Goal: Transaction & Acquisition: Purchase product/service

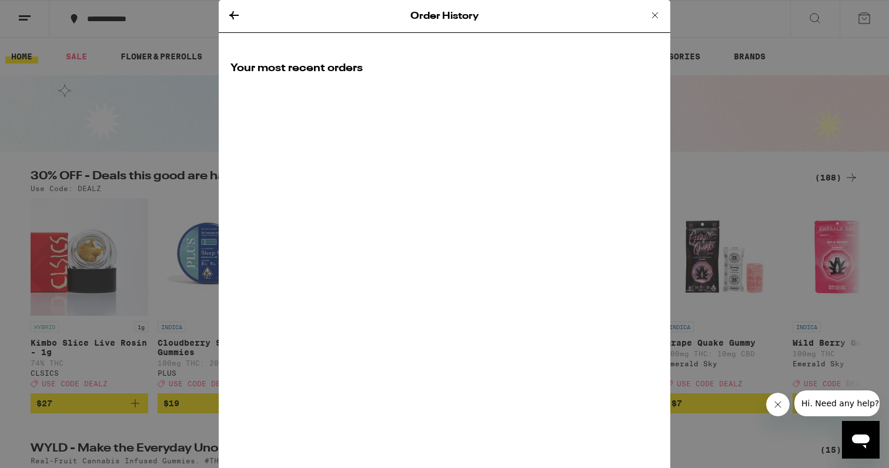
click at [654, 15] on icon at bounding box center [655, 15] width 6 height 6
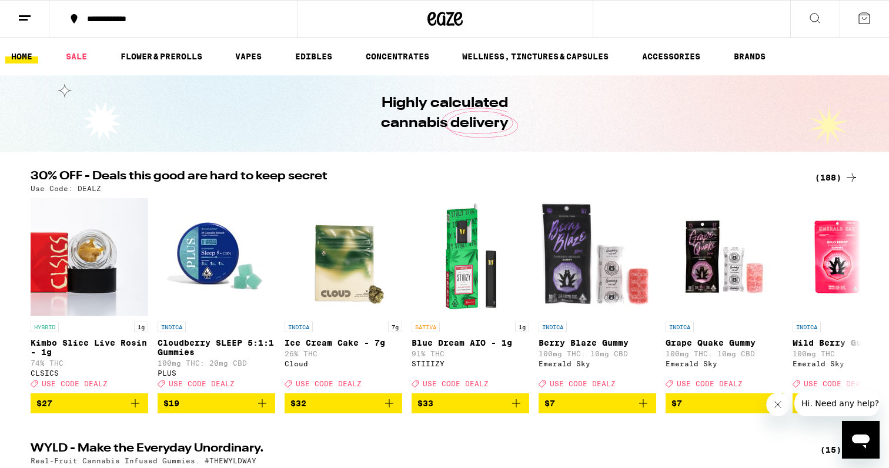
click at [29, 20] on icon at bounding box center [25, 18] width 14 height 14
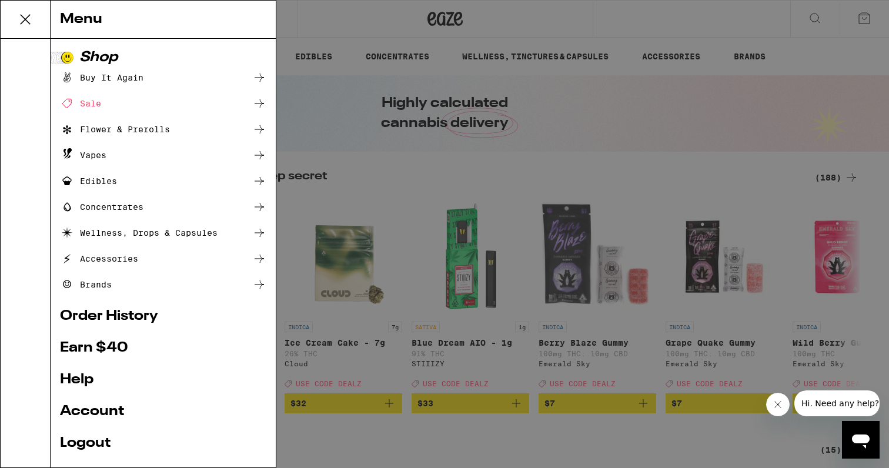
click at [109, 77] on div "Buy It Again" at bounding box center [102, 78] width 84 height 14
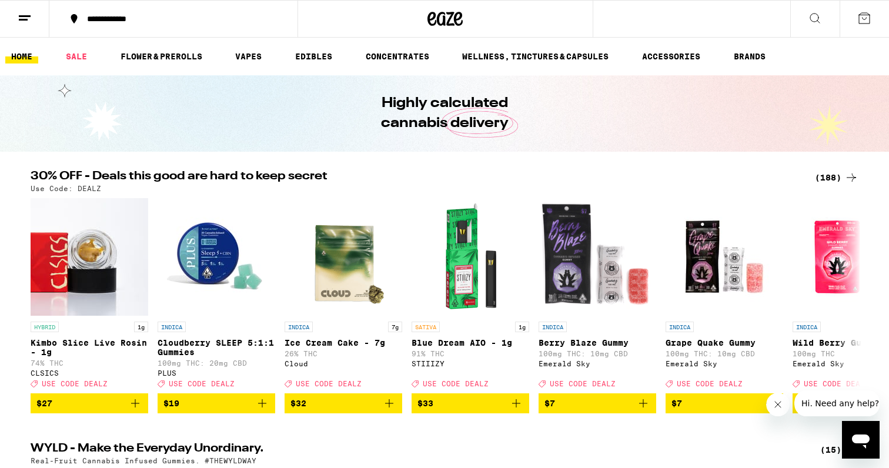
click at [35, 23] on button at bounding box center [24, 19] width 49 height 37
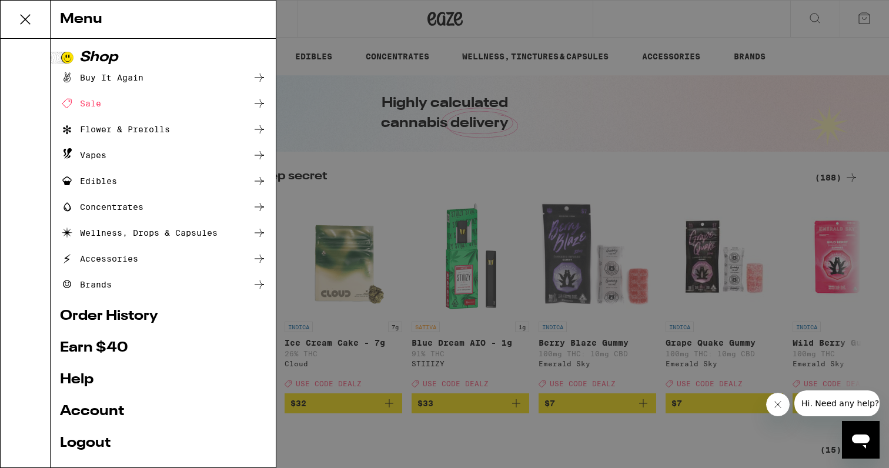
click at [256, 78] on icon at bounding box center [259, 78] width 9 height 8
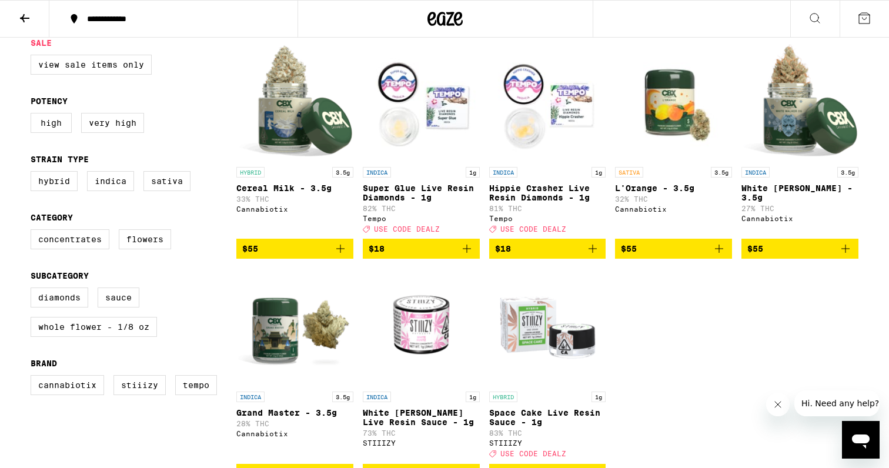
scroll to position [129, 0]
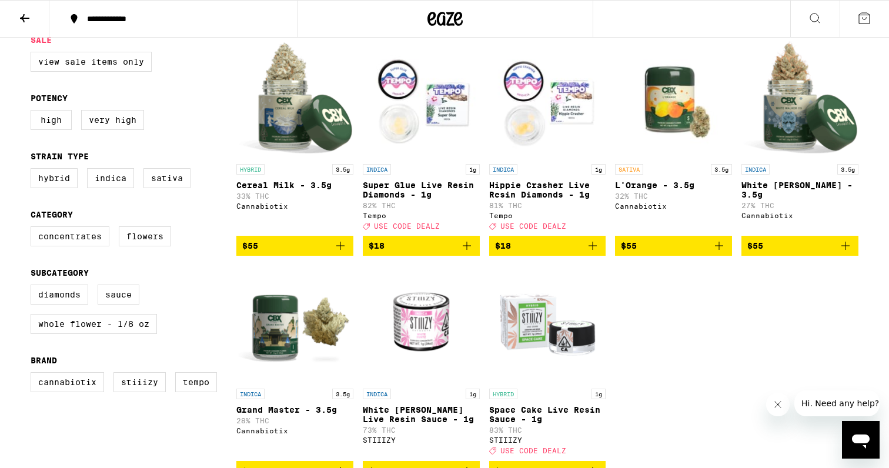
click at [342, 253] on icon "Add to bag" at bounding box center [341, 246] width 14 height 14
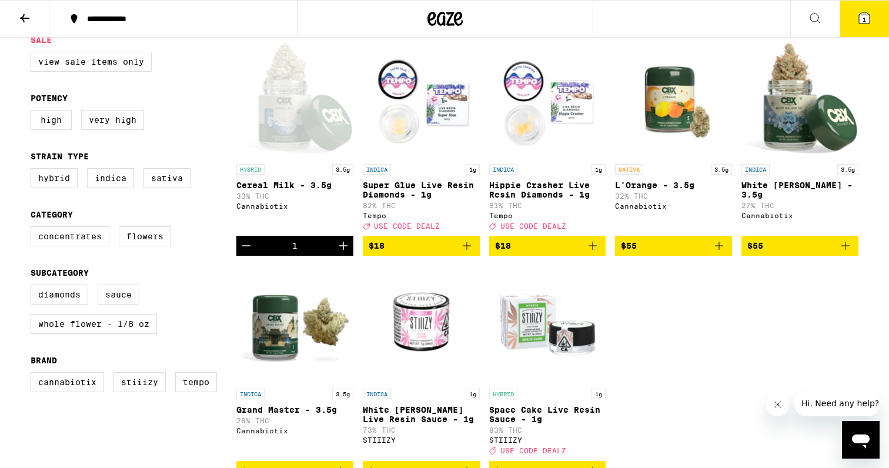
click at [342, 253] on icon "Increment" at bounding box center [343, 246] width 14 height 14
click at [864, 21] on span "3" at bounding box center [865, 19] width 4 height 7
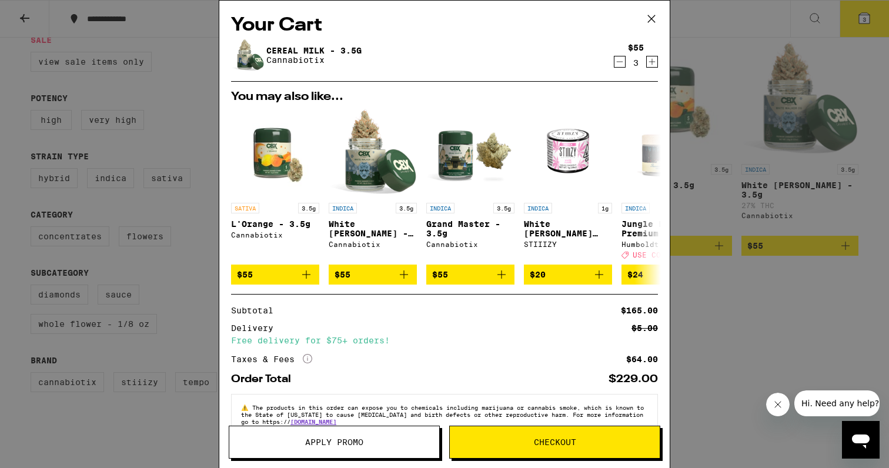
click at [518, 447] on button "Checkout" at bounding box center [554, 442] width 211 height 33
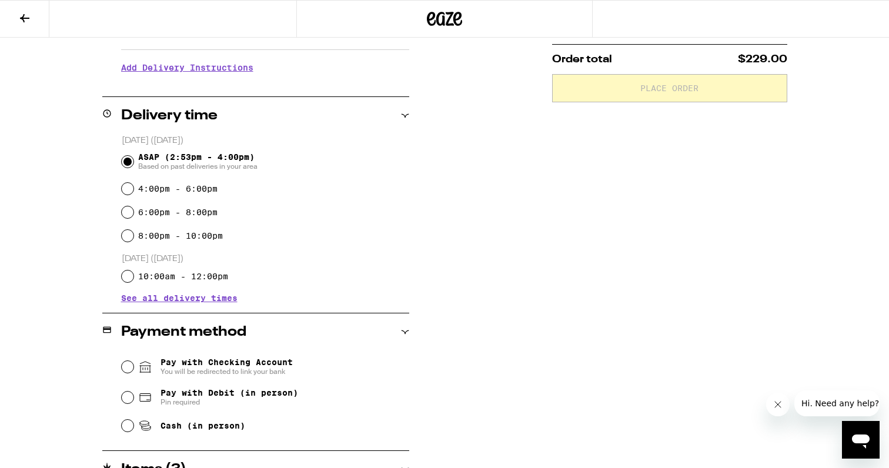
scroll to position [295, 0]
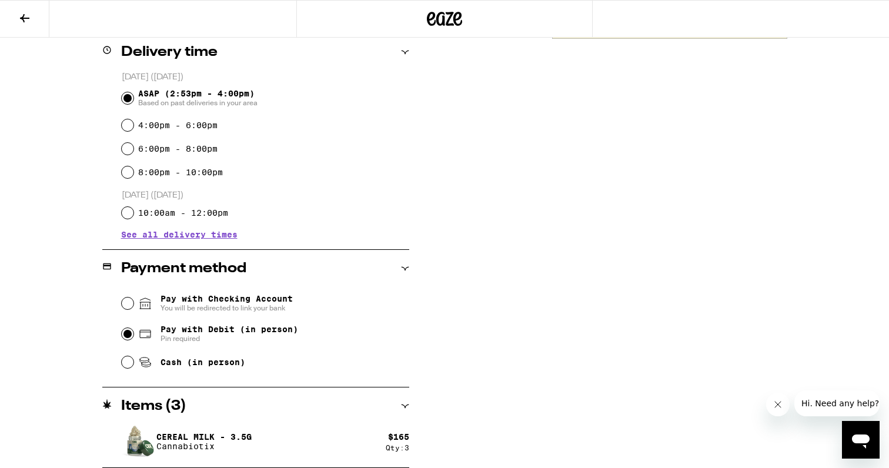
click at [130, 336] on input "Pay with Debit (in person) Pin required" at bounding box center [128, 334] width 12 height 12
radio input "true"
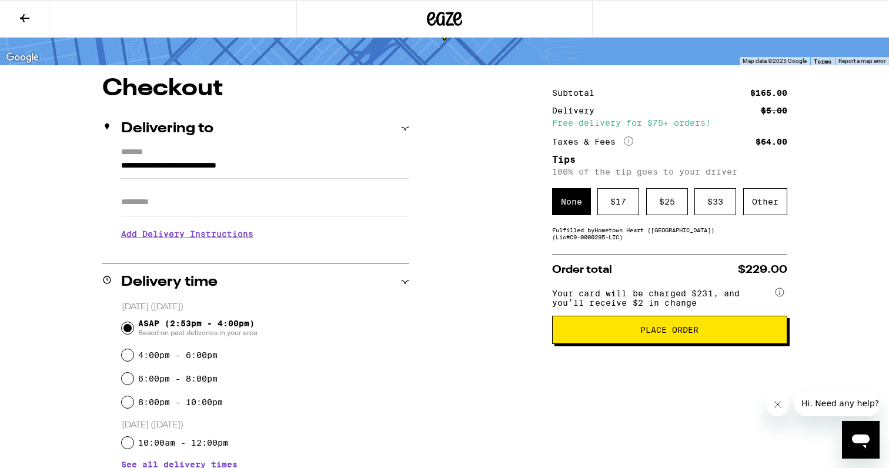
scroll to position [55, 0]
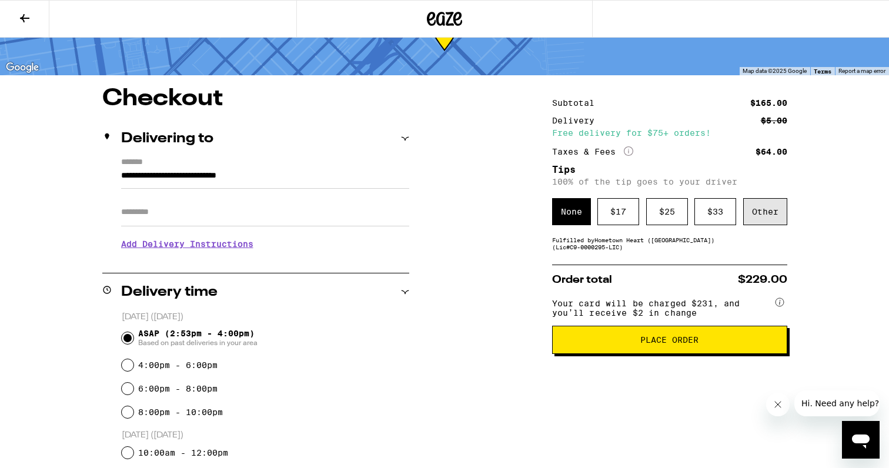
click at [761, 222] on div "Other" at bounding box center [766, 211] width 44 height 27
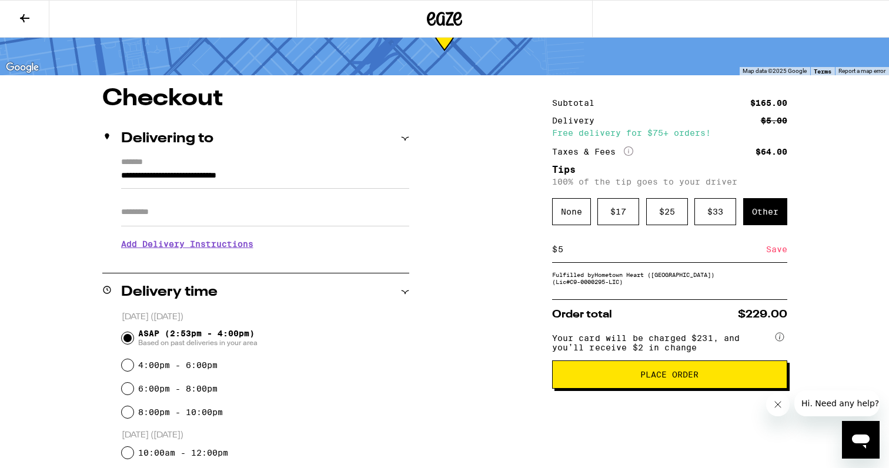
type input "5"
click at [772, 258] on div "Save" at bounding box center [776, 249] width 21 height 26
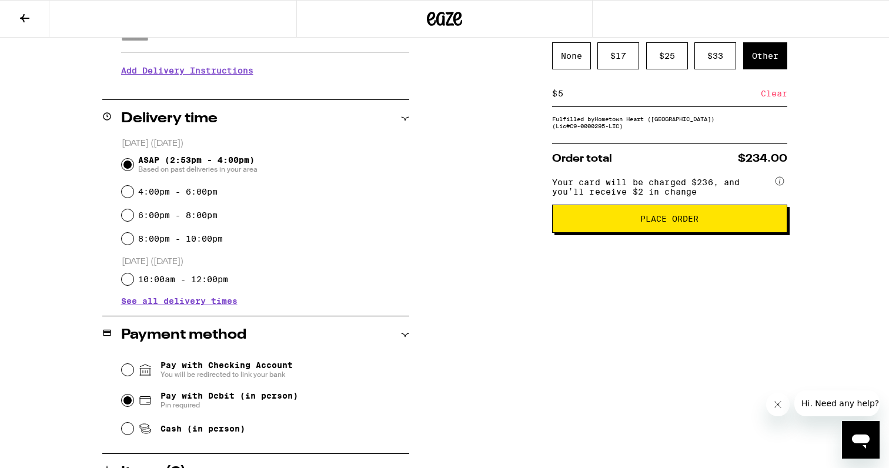
scroll to position [220, 0]
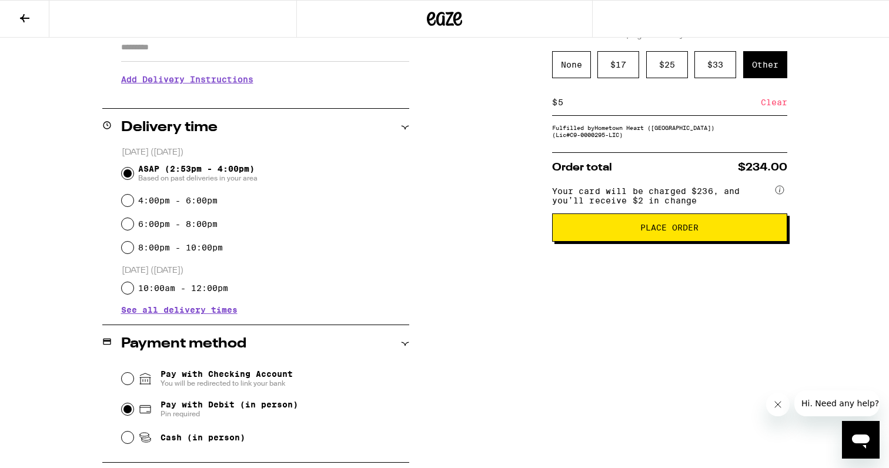
click at [595, 114] on div "$ 5 Clear" at bounding box center [669, 102] width 235 height 26
click at [589, 108] on input "5" at bounding box center [660, 102] width 204 height 11
type input "4"
click at [773, 110] on div "Save" at bounding box center [776, 102] width 21 height 26
click at [595, 108] on input "4" at bounding box center [660, 102] width 204 height 11
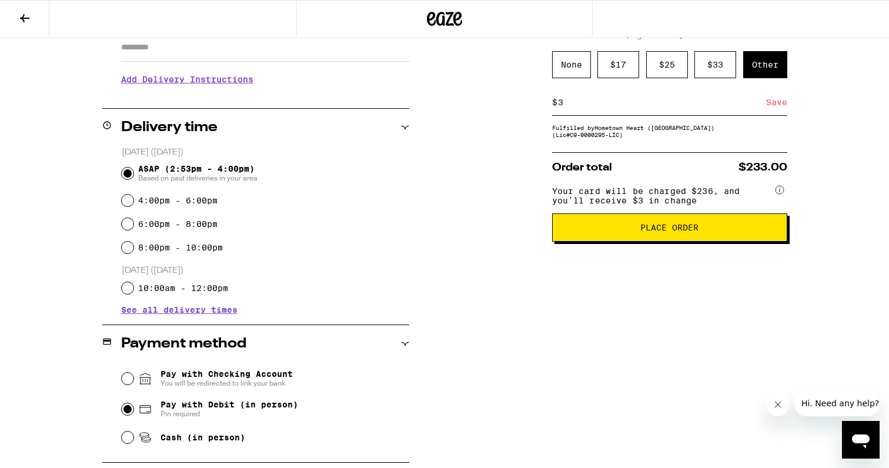
type input "3"
click at [771, 109] on div "Save" at bounding box center [776, 102] width 21 height 26
click at [649, 113] on div "$ 3 Clear" at bounding box center [669, 102] width 235 height 26
click at [602, 102] on input "3" at bounding box center [660, 102] width 204 height 11
type input "2"
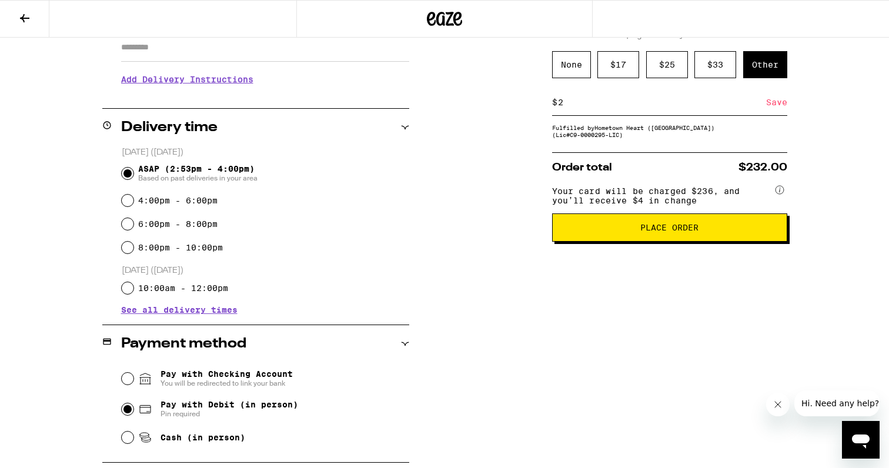
click at [774, 106] on div "Save" at bounding box center [776, 102] width 21 height 26
click at [702, 108] on input "2" at bounding box center [660, 102] width 204 height 11
type input "1"
click at [781, 107] on div "Save" at bounding box center [776, 102] width 21 height 26
click at [601, 108] on input "1" at bounding box center [660, 102] width 204 height 11
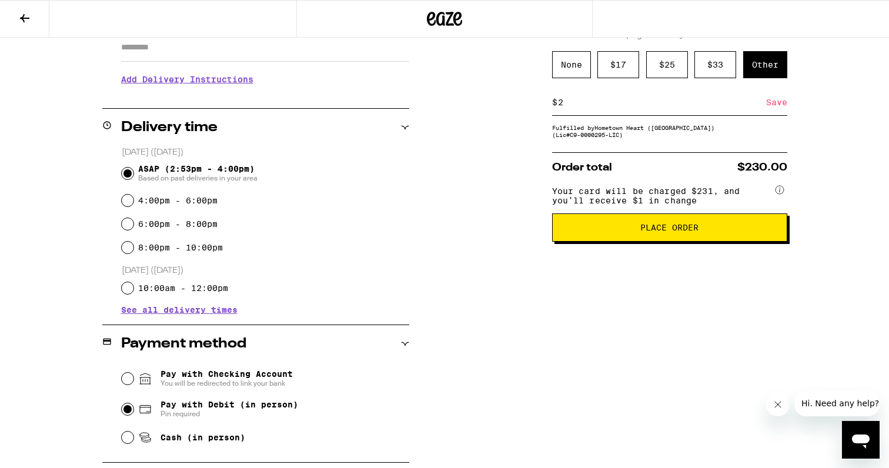
type input "2"
click at [766, 108] on div "Save" at bounding box center [776, 102] width 21 height 26
click at [591, 108] on input "2" at bounding box center [660, 102] width 204 height 11
type input "5"
click at [776, 108] on div "Save" at bounding box center [776, 102] width 21 height 26
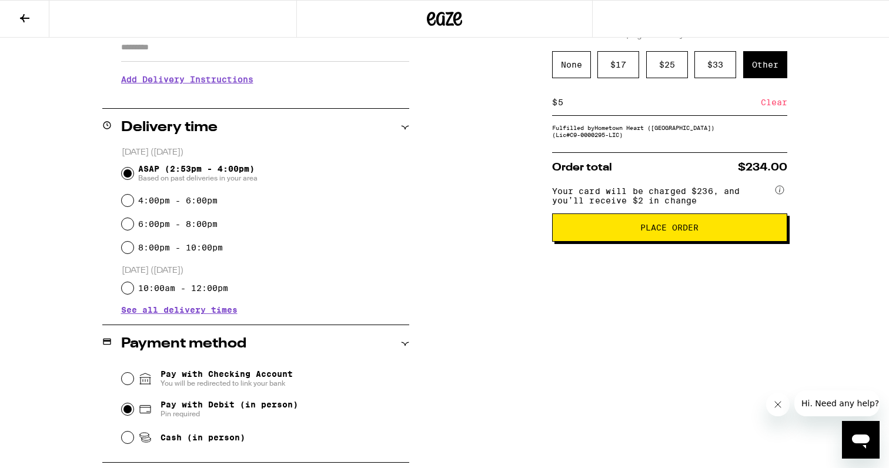
click at [650, 232] on span "Place Order" at bounding box center [670, 228] width 58 height 8
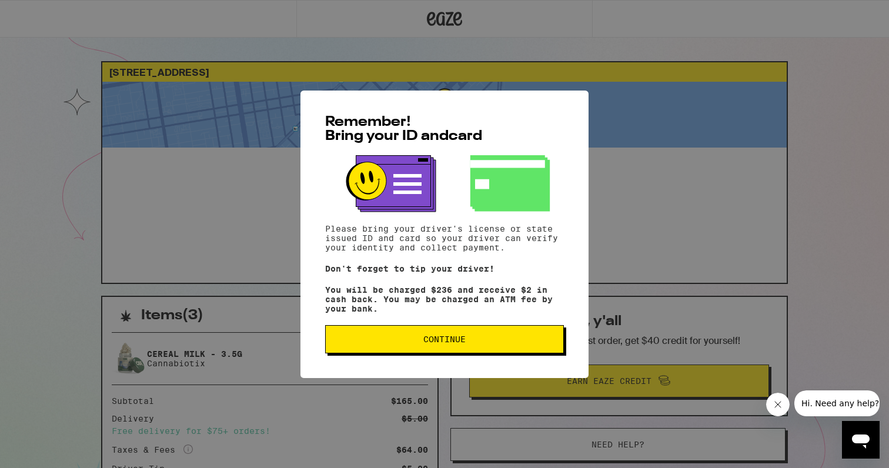
click at [427, 336] on button "Continue" at bounding box center [444, 339] width 239 height 28
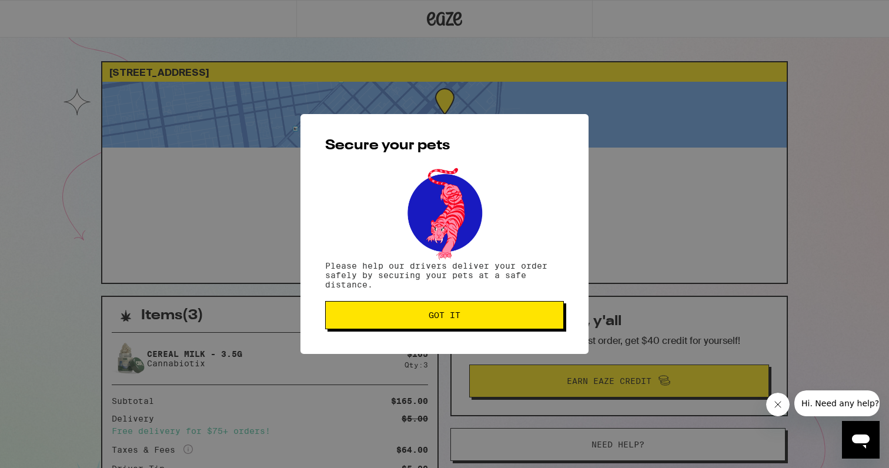
click at [441, 311] on button "Got it" at bounding box center [444, 315] width 239 height 28
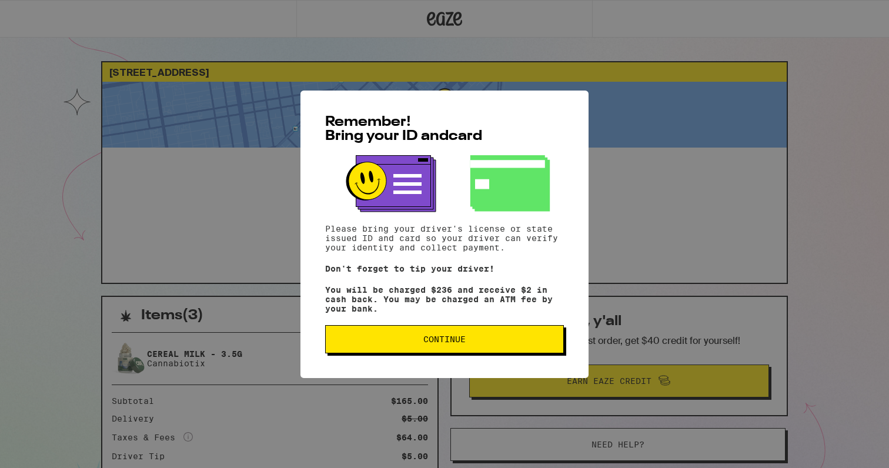
click at [463, 351] on button "Continue" at bounding box center [444, 339] width 239 height 28
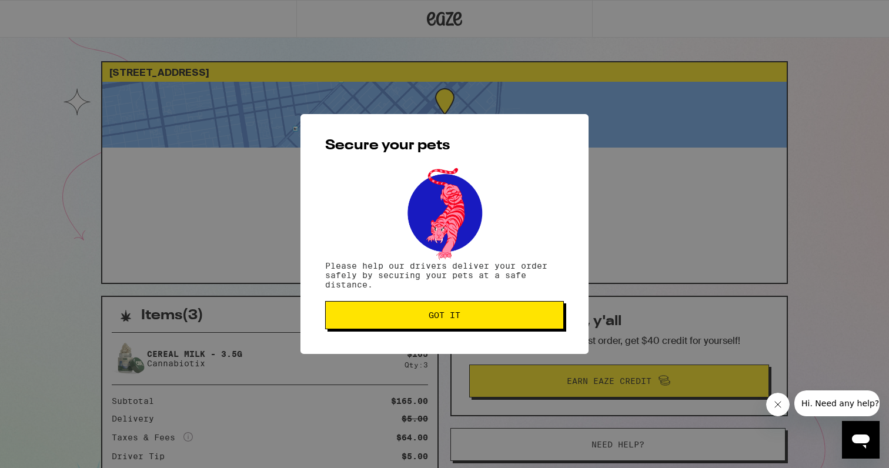
click at [456, 319] on span "Got it" at bounding box center [445, 315] width 32 height 8
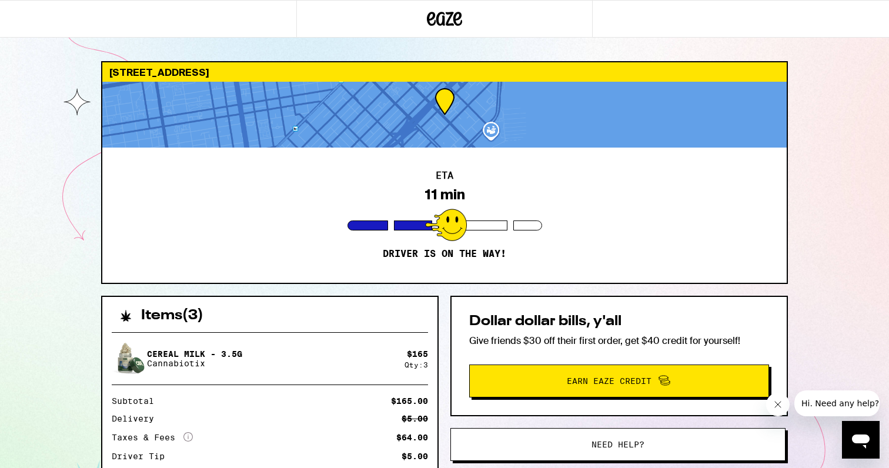
click at [842, 209] on div "[STREET_ADDRESS] ETA 11 min Driver is on the way! Items ( 3 ) Cereal Milk - 3.5…" at bounding box center [444, 320] width 889 height 641
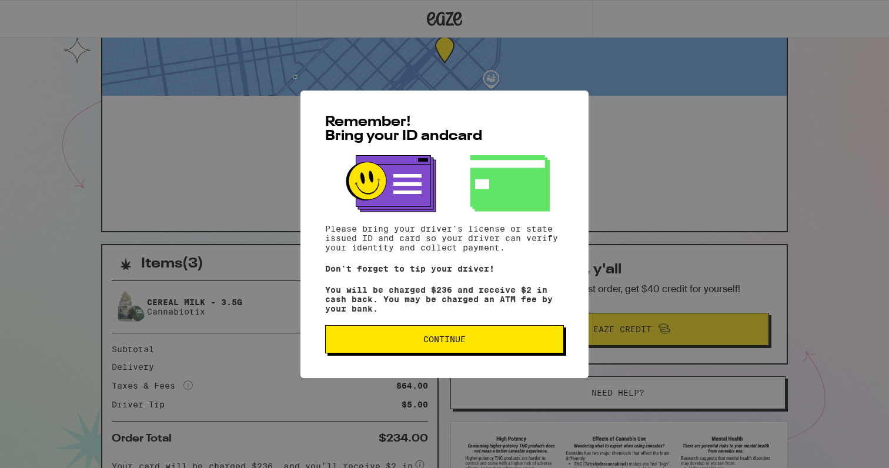
scroll to position [176, 0]
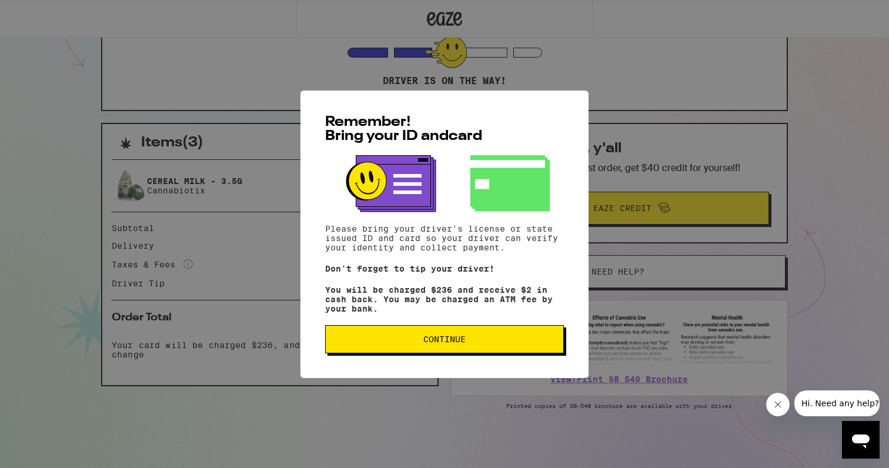
click at [445, 342] on span "Continue" at bounding box center [445, 339] width 42 height 8
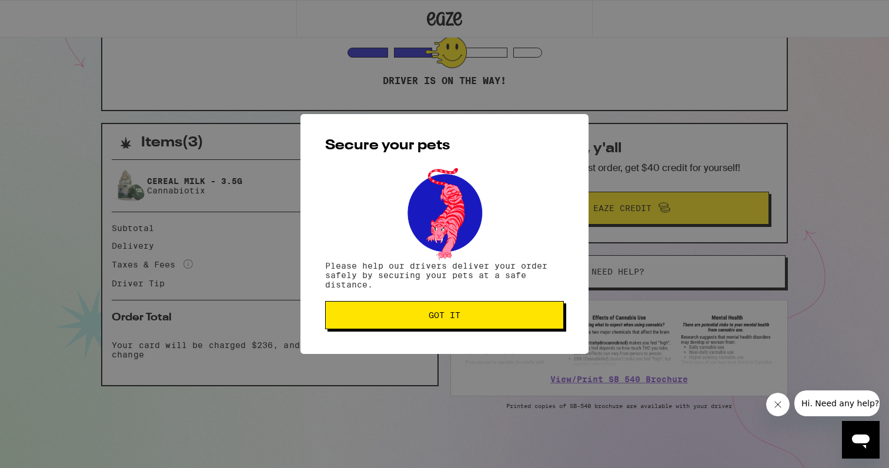
click at [450, 319] on span "Got it" at bounding box center [445, 315] width 32 height 8
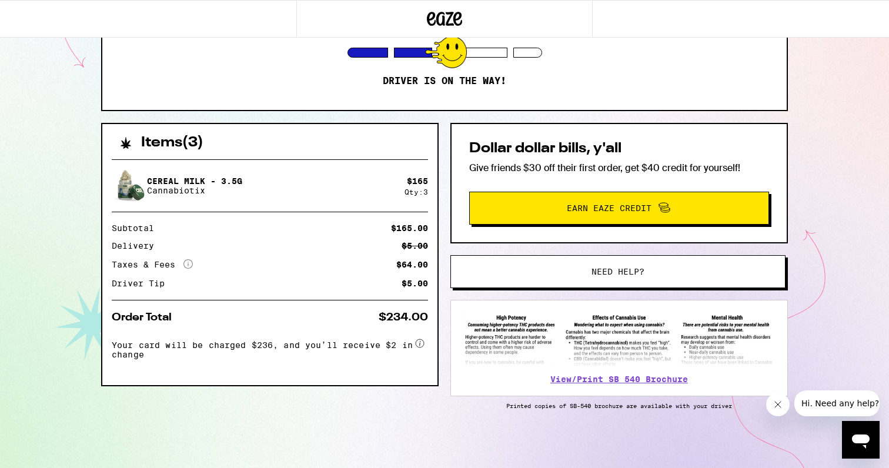
click at [802, 134] on div "[STREET_ADDRESS] ETA 11 min Driver is on the way! Items ( 3 ) Cereal Milk - 3.5…" at bounding box center [444, 147] width 889 height 641
click at [835, 197] on div "[STREET_ADDRESS] 10 min Driver is on the way! Items ( 3 ) Cereal Milk - 3.5g Ca…" at bounding box center [444, 147] width 889 height 641
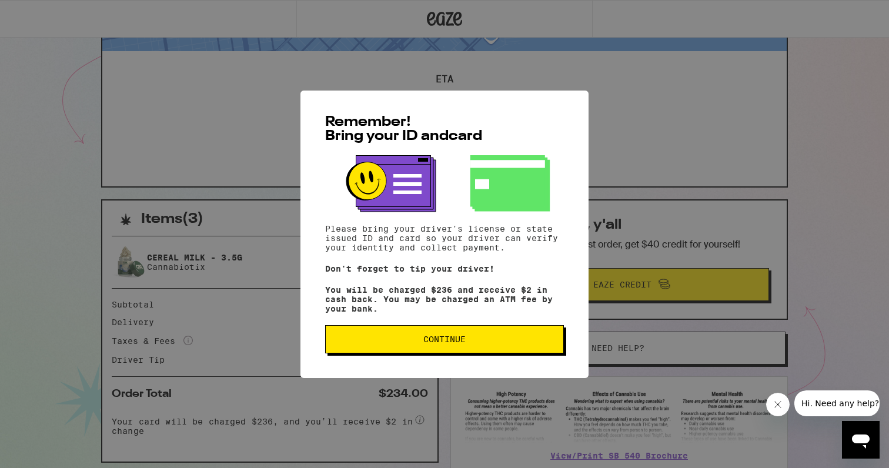
scroll to position [92, 0]
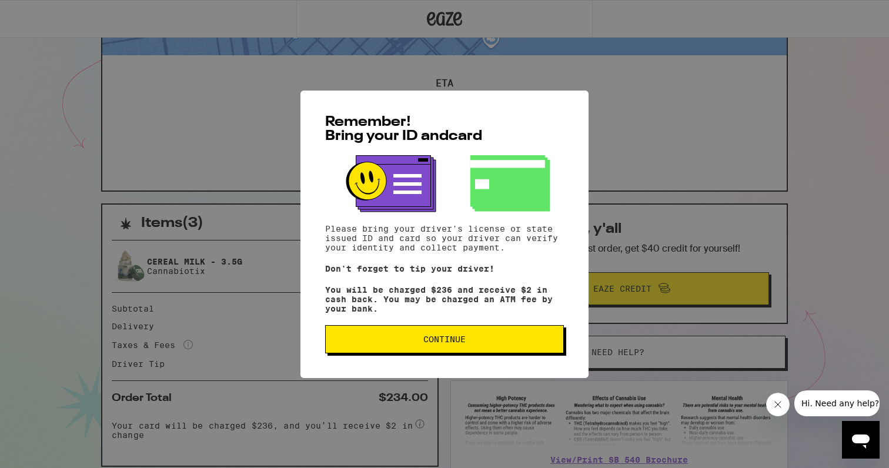
click at [469, 336] on button "Continue" at bounding box center [444, 339] width 239 height 28
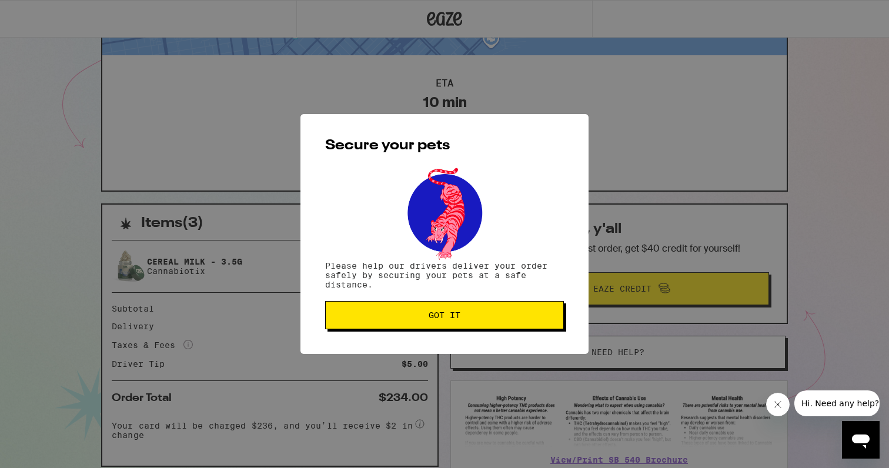
click at [509, 307] on button "Got it" at bounding box center [444, 315] width 239 height 28
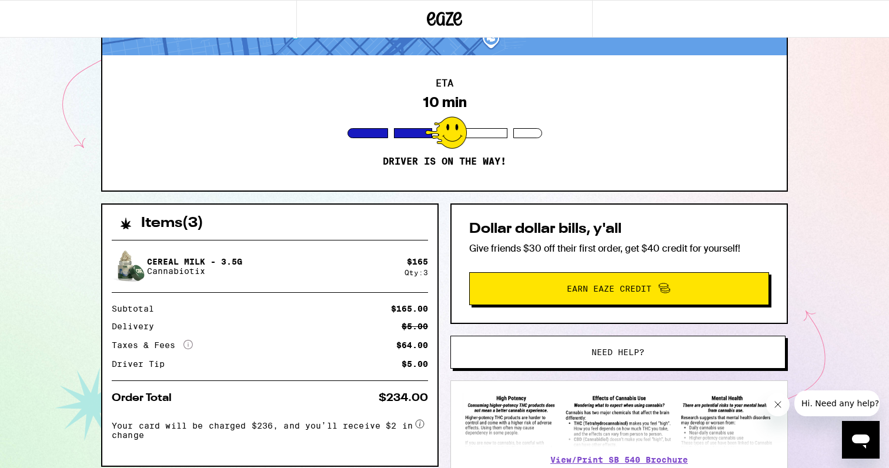
click at [753, 113] on div "ETA 10 min Driver is on the way!" at bounding box center [444, 122] width 685 height 135
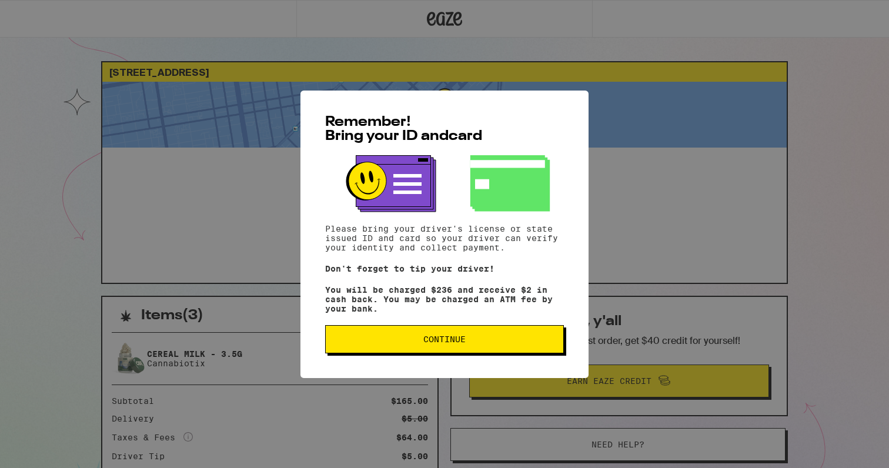
click at [438, 338] on button "Continue" at bounding box center [444, 339] width 239 height 28
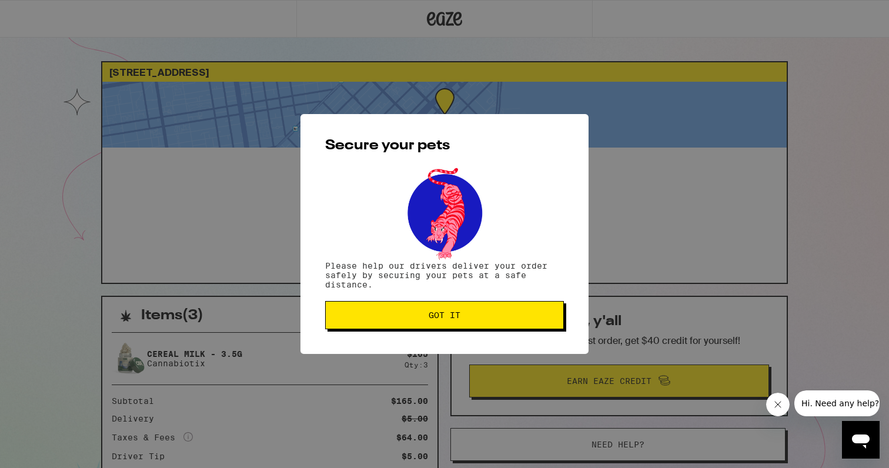
click at [447, 318] on span "Got it" at bounding box center [445, 315] width 32 height 8
